Goal: Find specific page/section: Find specific page/section

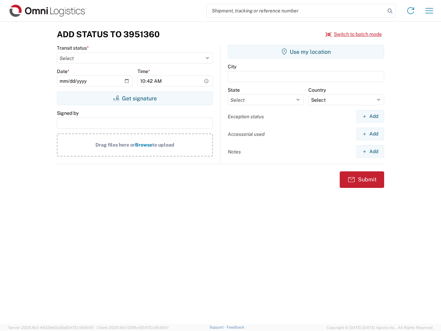
click at [296, 11] on input "search" at bounding box center [296, 10] width 179 height 13
click at [390, 11] on icon at bounding box center [391, 11] width 10 height 10
click at [411, 11] on icon at bounding box center [411, 10] width 11 height 11
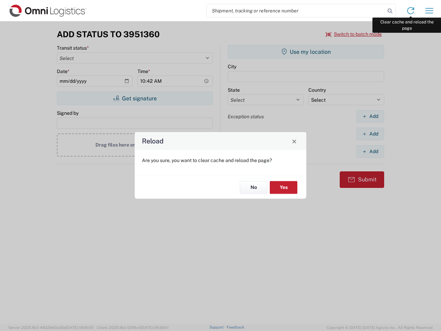
click at [430, 11] on div "Reload Are you sure, you want to clear cache and reload the page? No Yes" at bounding box center [220, 165] width 441 height 331
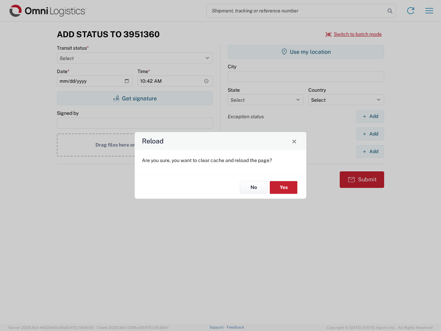
click at [354, 34] on div "Reload Are you sure, you want to clear cache and reload the page? No Yes" at bounding box center [220, 165] width 441 height 331
click at [135, 98] on div "Reload Are you sure, you want to clear cache and reload the page? No Yes" at bounding box center [220, 165] width 441 height 331
click at [306, 52] on div "Reload Are you sure, you want to clear cache and reload the page? No Yes" at bounding box center [220, 165] width 441 height 331
click at [370, 116] on div "Reload Are you sure, you want to clear cache and reload the page? No Yes" at bounding box center [220, 165] width 441 height 331
click at [370, 134] on div "Reload Are you sure, you want to clear cache and reload the page? No Yes" at bounding box center [220, 165] width 441 height 331
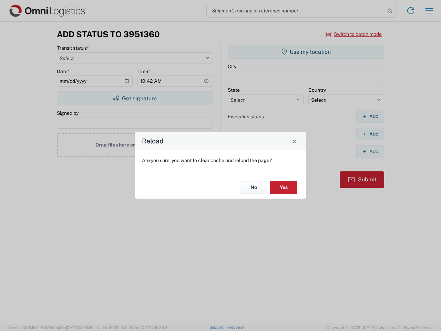
click at [370, 151] on div "Reload Are you sure, you want to clear cache and reload the page? No Yes" at bounding box center [220, 165] width 441 height 331
